Goal: Information Seeking & Learning: Learn about a topic

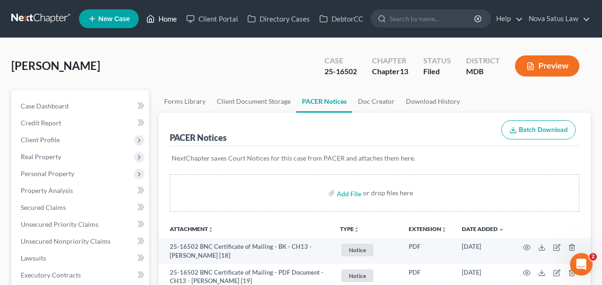
click at [171, 21] on link "Home" at bounding box center [162, 18] width 40 height 17
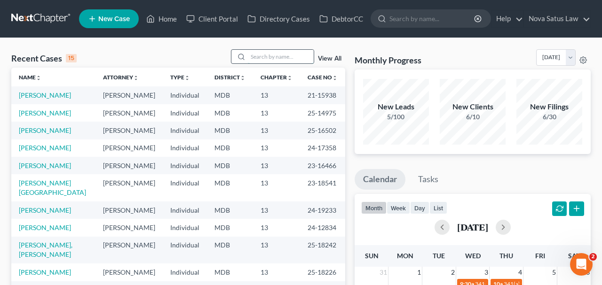
click at [258, 59] on input "search" at bounding box center [281, 57] width 66 height 14
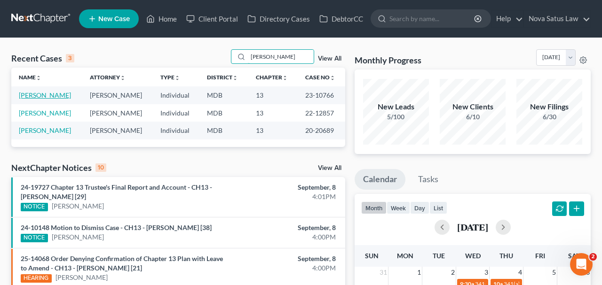
type input "[PERSON_NAME]"
click at [47, 94] on link "[PERSON_NAME]" at bounding box center [45, 95] width 52 height 8
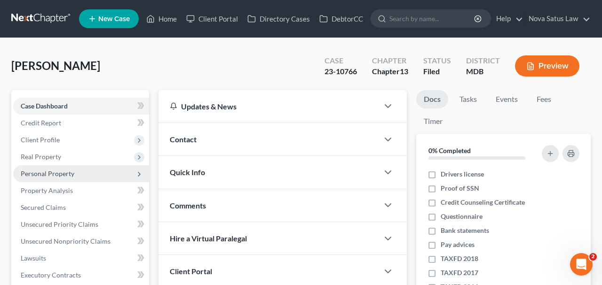
scroll to position [196, 0]
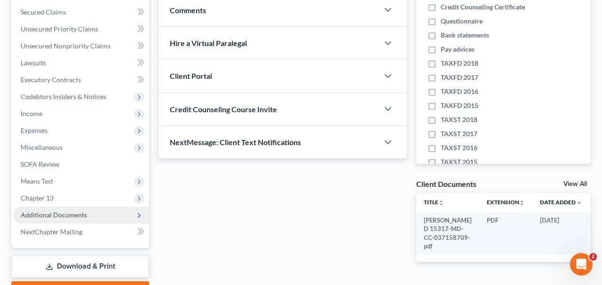
click at [83, 218] on span "Additional Documents" at bounding box center [54, 215] width 66 height 8
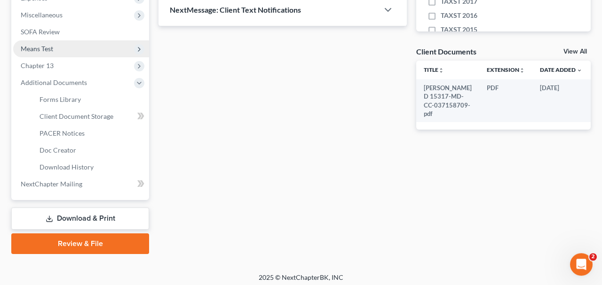
scroll to position [331, 0]
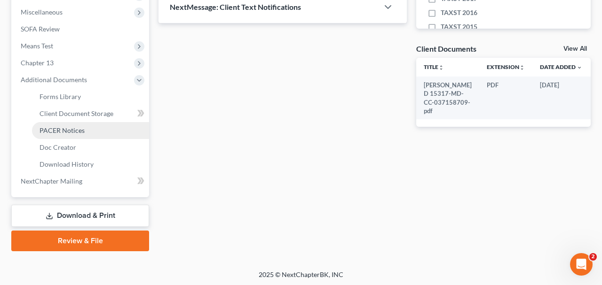
click at [65, 127] on span "PACER Notices" at bounding box center [61, 130] width 45 height 8
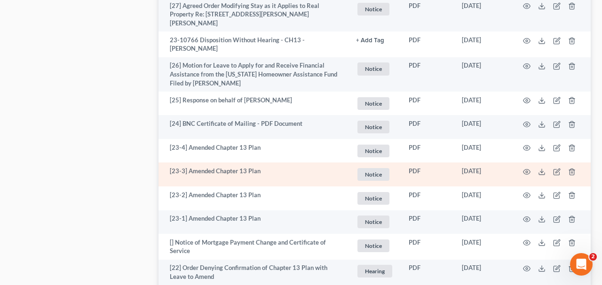
scroll to position [1902, 0]
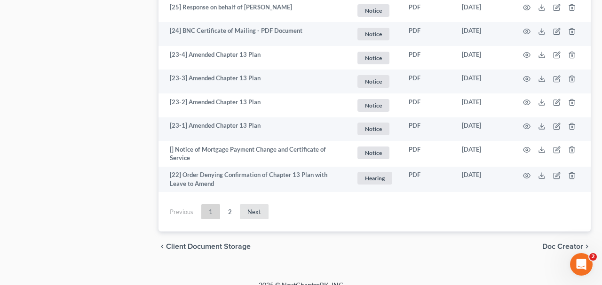
click at [257, 204] on link "Next" at bounding box center [254, 211] width 29 height 15
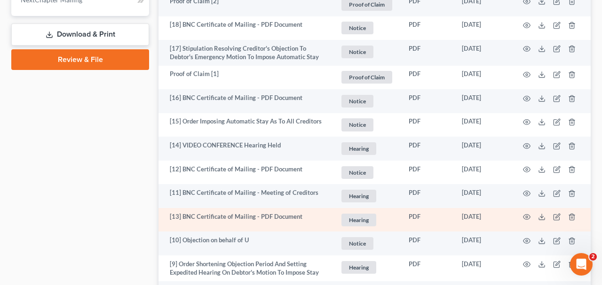
scroll to position [493, 0]
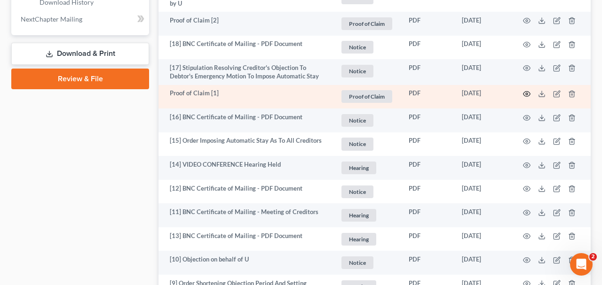
click at [527, 90] on icon "button" at bounding box center [527, 94] width 8 height 8
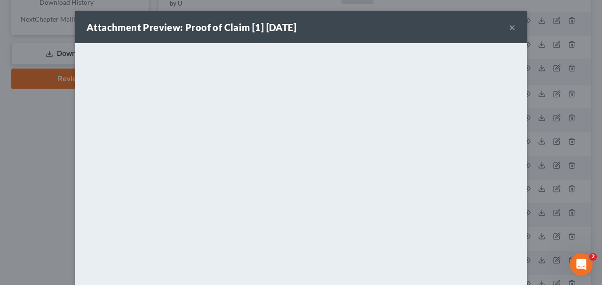
click at [511, 28] on button "×" at bounding box center [512, 27] width 7 height 11
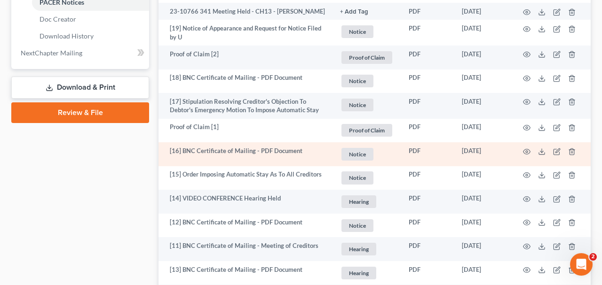
scroll to position [444, 0]
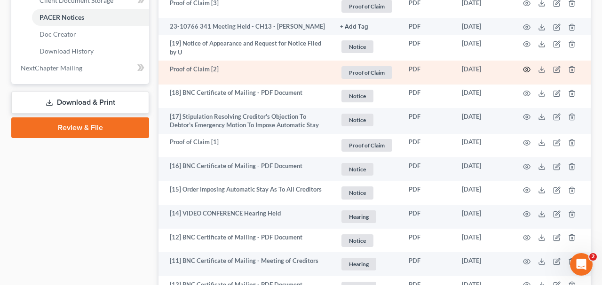
click at [526, 69] on circle "button" at bounding box center [527, 70] width 2 height 2
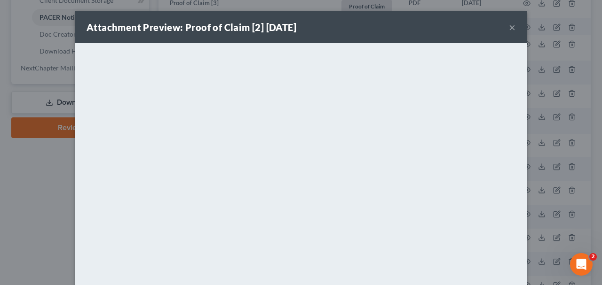
click at [511, 29] on button "×" at bounding box center [512, 27] width 7 height 11
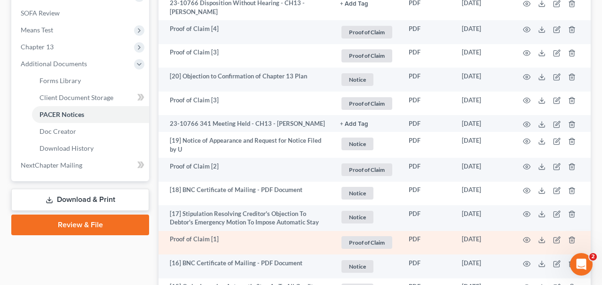
scroll to position [346, 0]
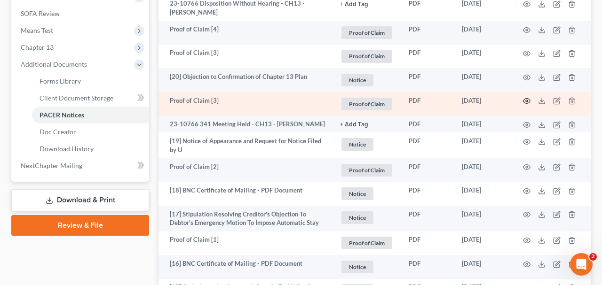
click at [527, 101] on circle "button" at bounding box center [527, 101] width 2 height 2
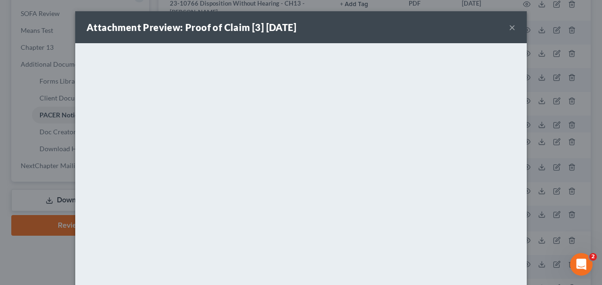
click at [515, 29] on button "×" at bounding box center [512, 27] width 7 height 11
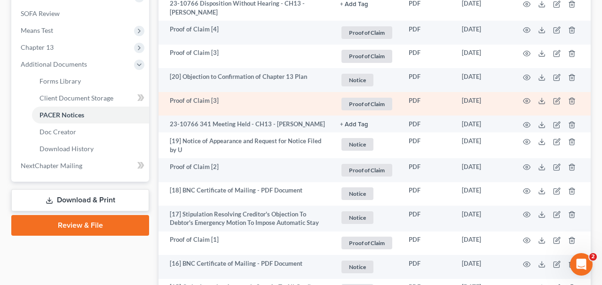
scroll to position [298, 0]
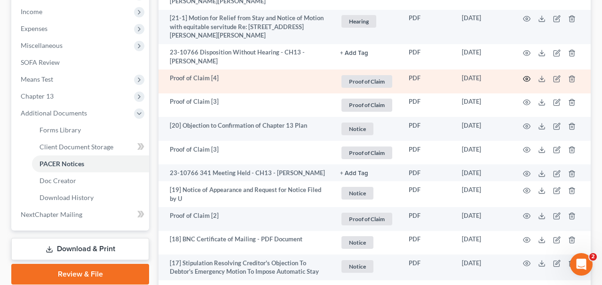
click at [525, 78] on icon "button" at bounding box center [527, 79] width 8 height 8
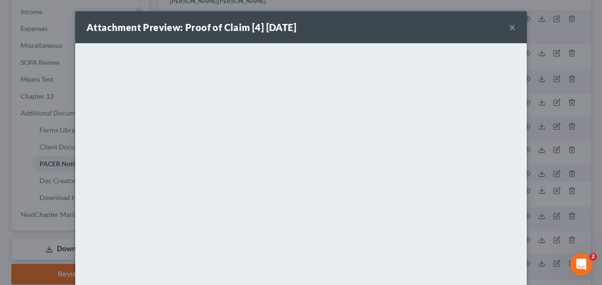
click at [510, 26] on button "×" at bounding box center [512, 27] width 7 height 11
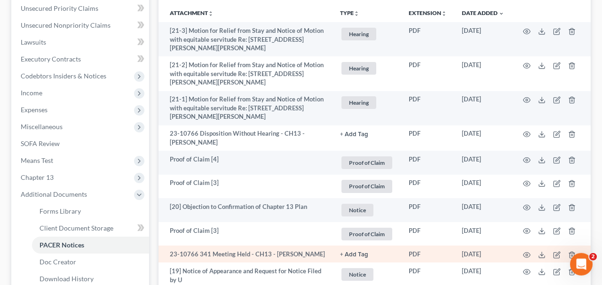
scroll to position [200, 0]
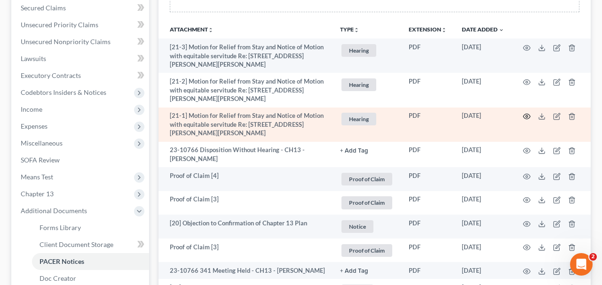
click at [525, 116] on icon "button" at bounding box center [527, 117] width 8 height 8
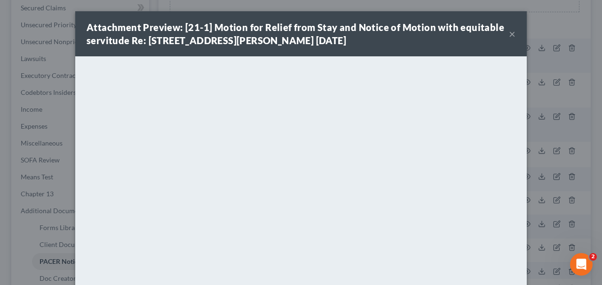
click at [513, 38] on button "×" at bounding box center [512, 33] width 7 height 11
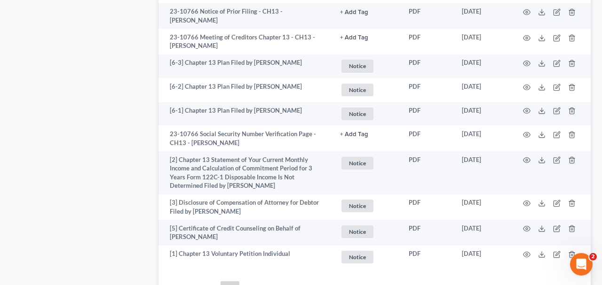
scroll to position [982, 0]
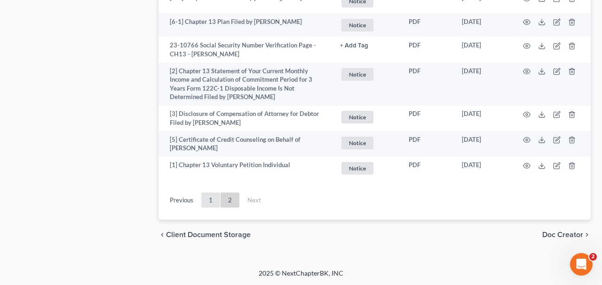
click at [206, 196] on link "1" at bounding box center [210, 200] width 19 height 15
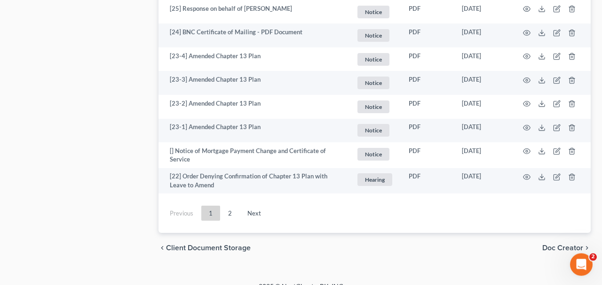
scroll to position [1902, 0]
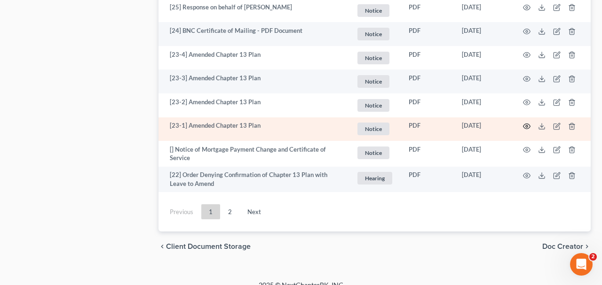
click at [526, 123] on icon "button" at bounding box center [527, 127] width 8 height 8
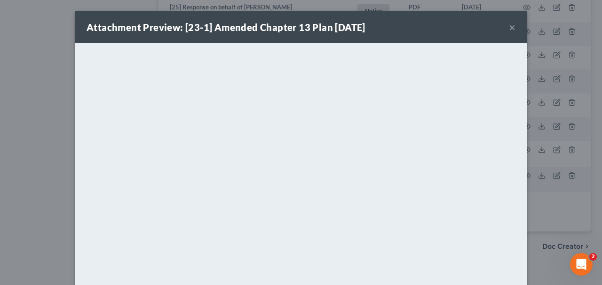
click at [511, 29] on button "×" at bounding box center [512, 27] width 7 height 11
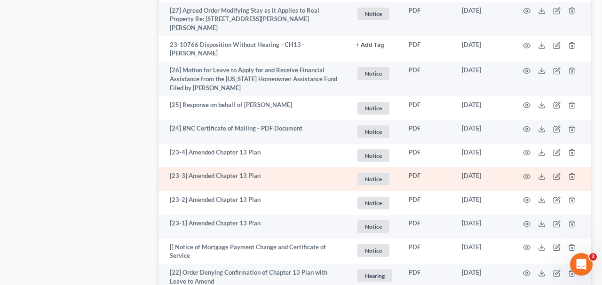
scroll to position [1755, 0]
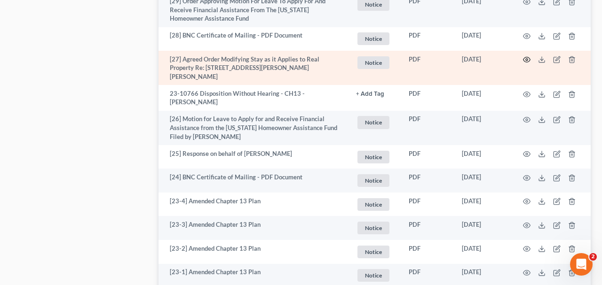
click at [527, 59] on circle "button" at bounding box center [527, 60] width 2 height 2
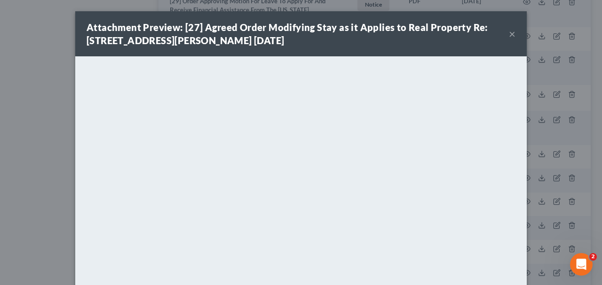
click at [511, 35] on button "×" at bounding box center [512, 33] width 7 height 11
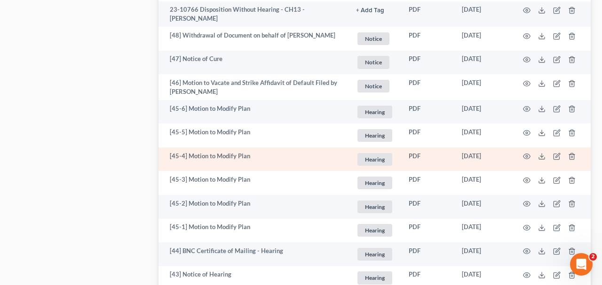
scroll to position [973, 0]
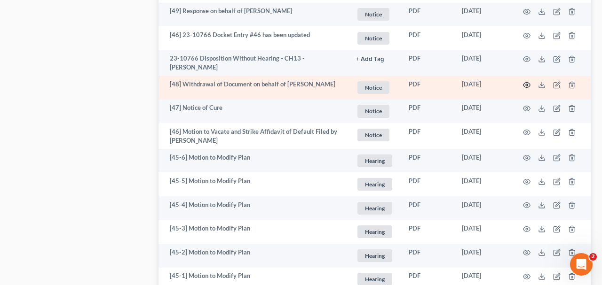
click at [524, 83] on icon "button" at bounding box center [527, 85] width 8 height 8
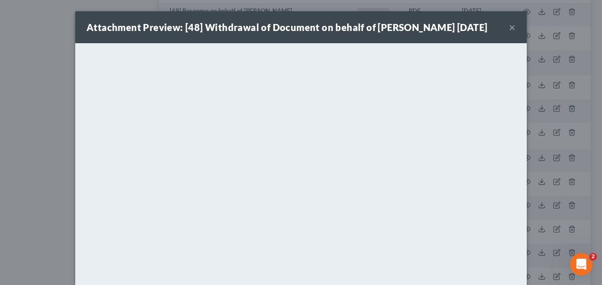
click at [511, 26] on button "×" at bounding box center [512, 27] width 7 height 11
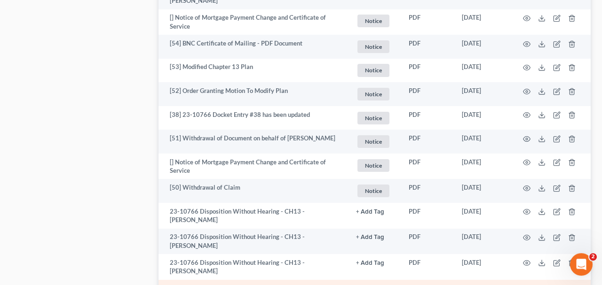
scroll to position [680, 0]
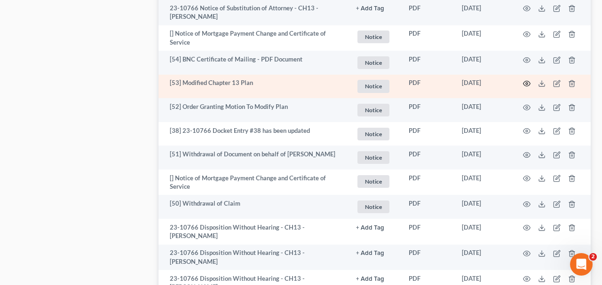
click at [526, 83] on circle "button" at bounding box center [527, 84] width 2 height 2
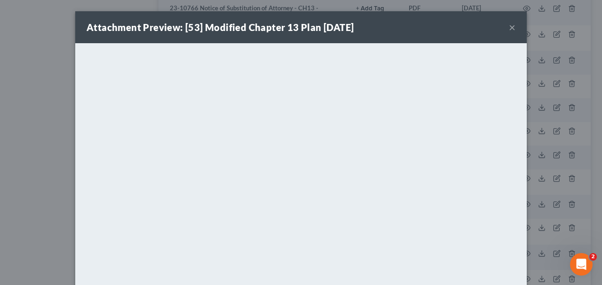
click at [509, 26] on button "×" at bounding box center [512, 27] width 7 height 11
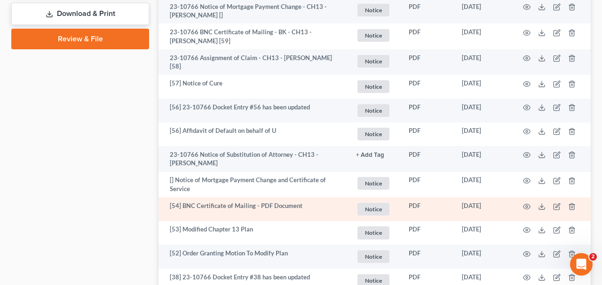
scroll to position [484, 0]
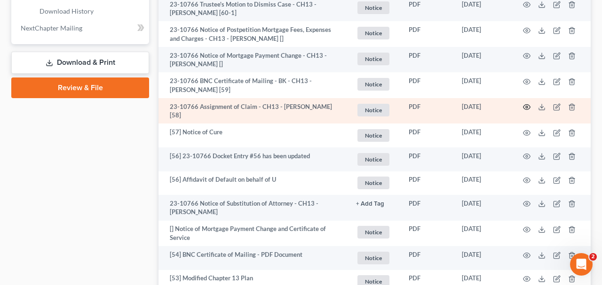
click at [524, 106] on icon "button" at bounding box center [526, 107] width 7 height 5
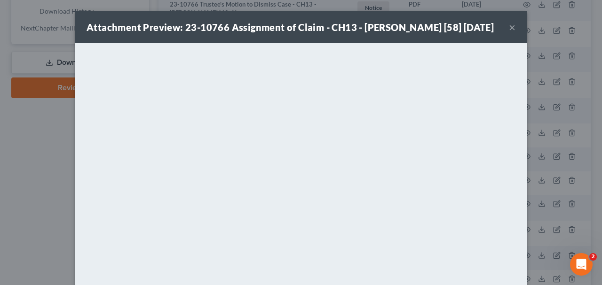
click at [511, 33] on button "×" at bounding box center [512, 27] width 7 height 11
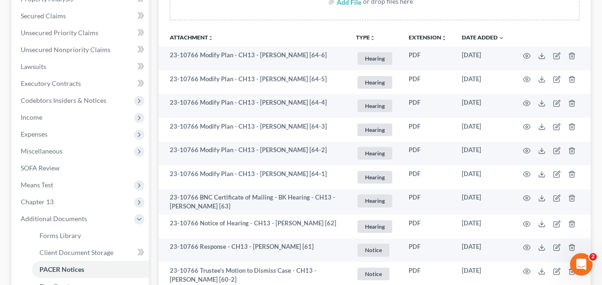
scroll to position [191, 0]
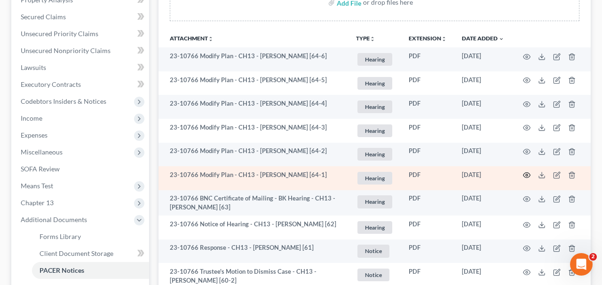
click at [528, 175] on icon "button" at bounding box center [527, 176] width 8 height 8
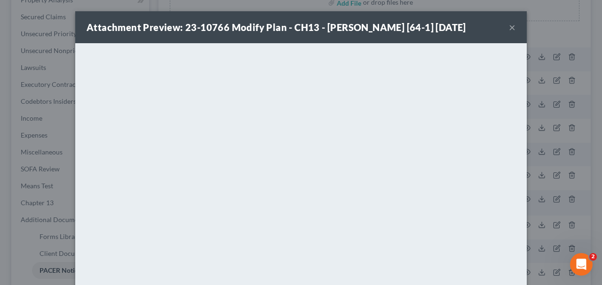
click at [510, 29] on button "×" at bounding box center [512, 27] width 7 height 11
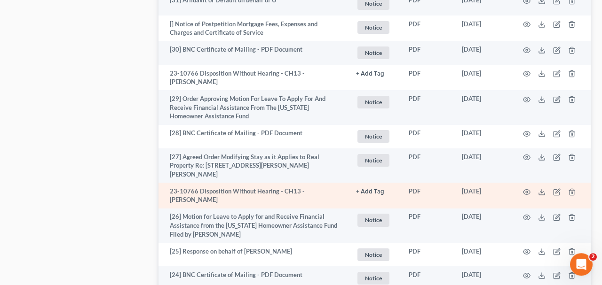
scroll to position [1658, 0]
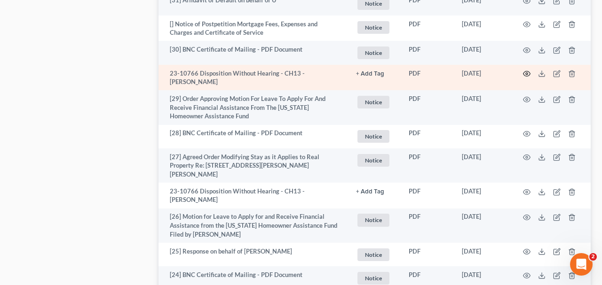
click at [525, 70] on icon "button" at bounding box center [527, 74] width 8 height 8
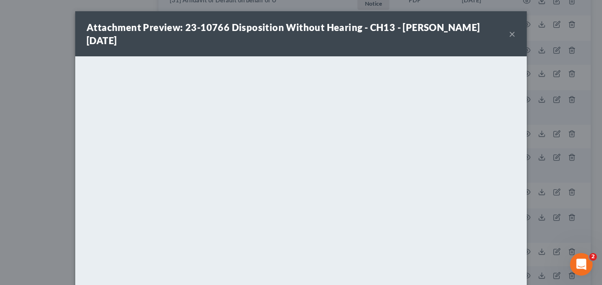
click at [510, 35] on button "×" at bounding box center [512, 33] width 7 height 11
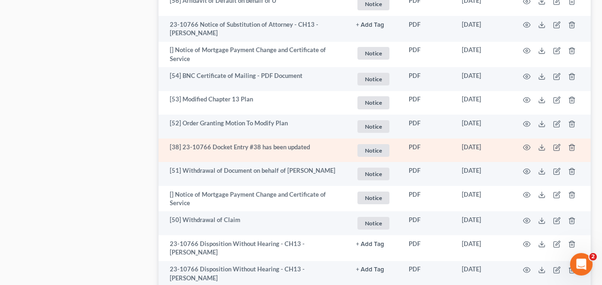
scroll to position [680, 0]
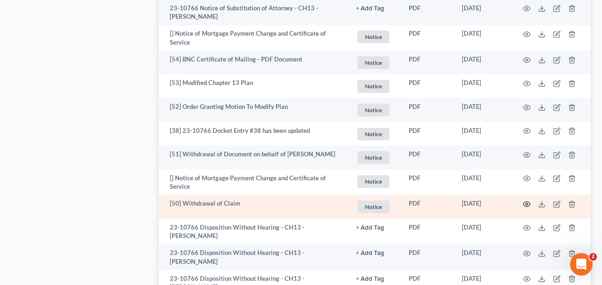
click at [525, 201] on icon "button" at bounding box center [527, 205] width 8 height 8
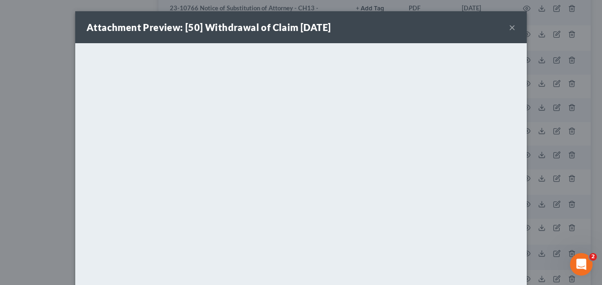
click at [513, 27] on button "×" at bounding box center [512, 27] width 7 height 11
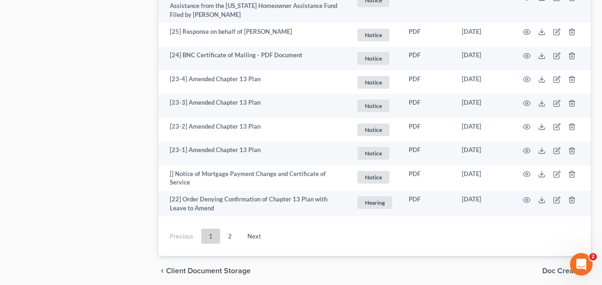
scroll to position [1902, 0]
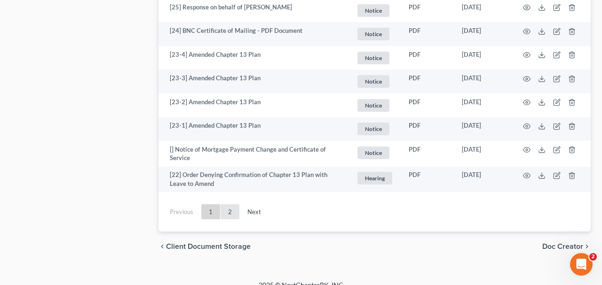
click at [229, 204] on link "2" at bounding box center [229, 211] width 19 height 15
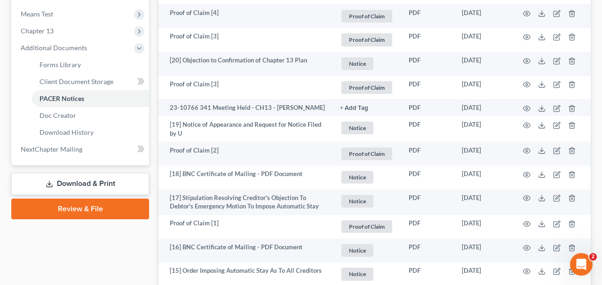
scroll to position [346, 0]
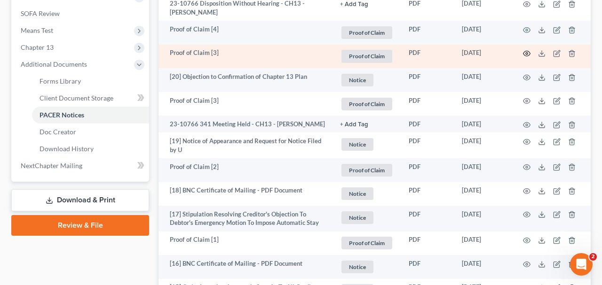
click at [525, 50] on icon "button" at bounding box center [527, 54] width 8 height 8
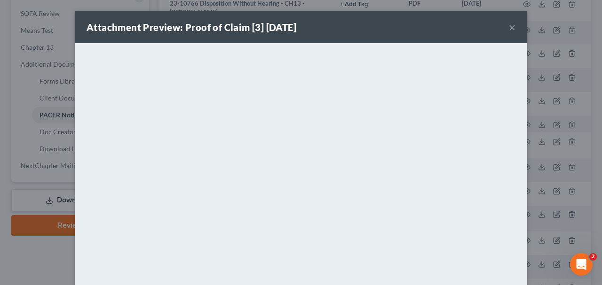
click at [511, 28] on button "×" at bounding box center [512, 27] width 7 height 11
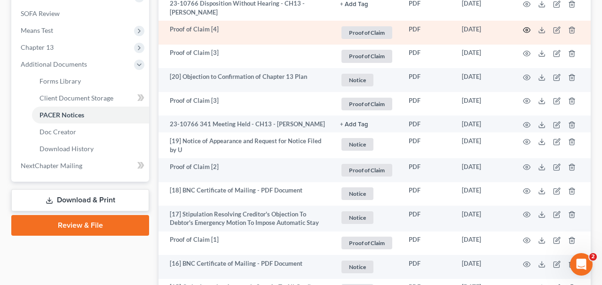
click at [525, 29] on icon "button" at bounding box center [527, 30] width 8 height 8
